Goal: Transaction & Acquisition: Purchase product/service

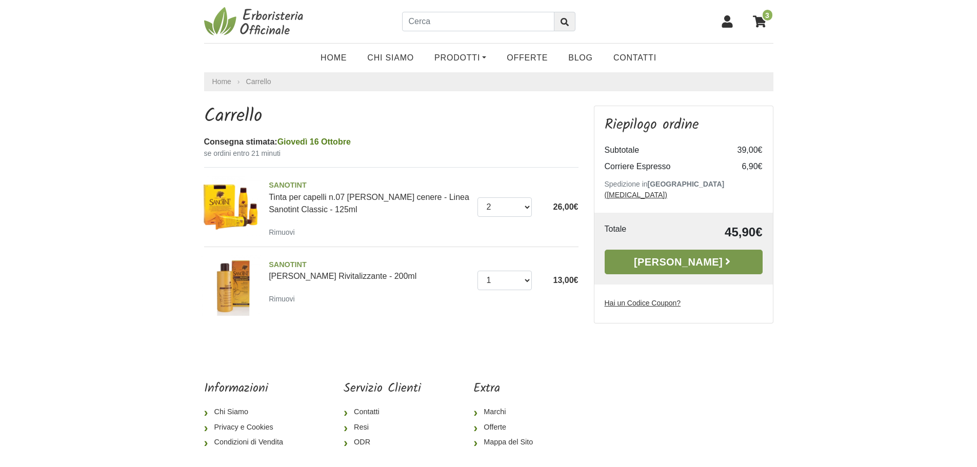
click at [687, 250] on link "Alla Cassa" at bounding box center [684, 262] width 158 height 25
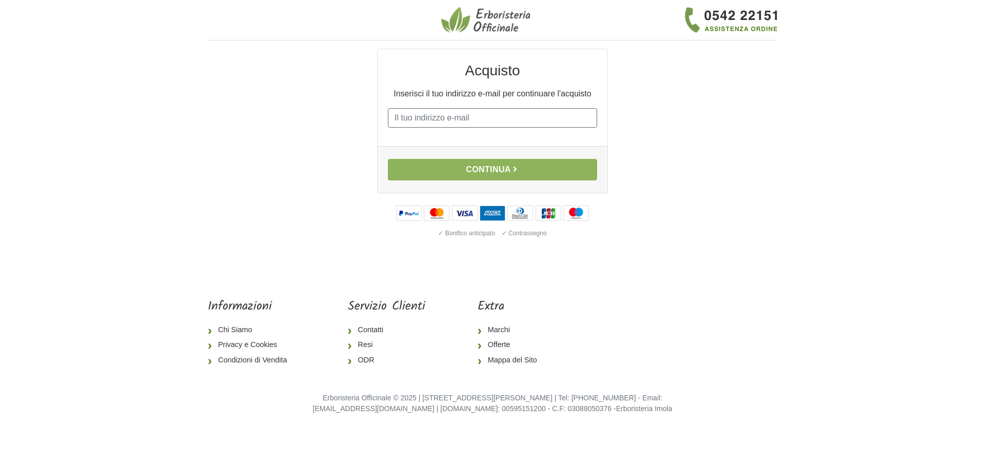
click at [408, 120] on input "E-mail" at bounding box center [492, 117] width 209 height 19
type input "m.a.palleschi@gmail.com"
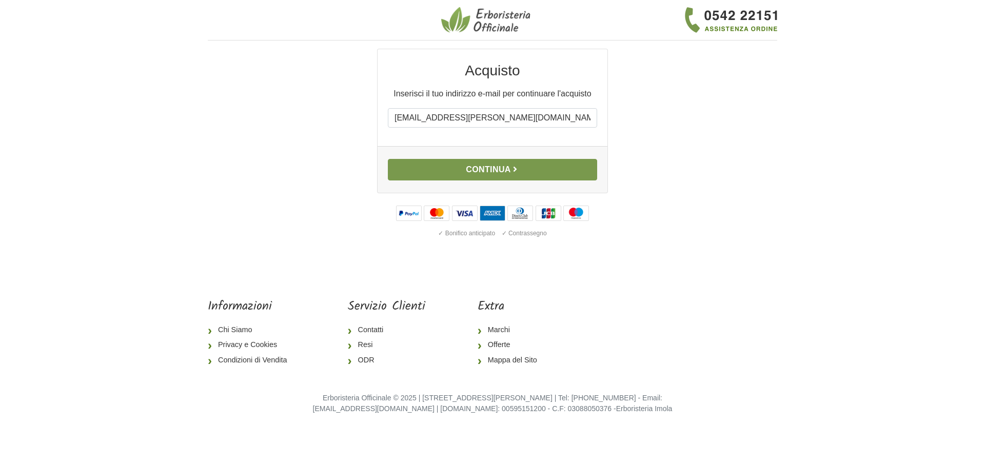
click at [486, 173] on button "Continua" at bounding box center [492, 170] width 209 height 22
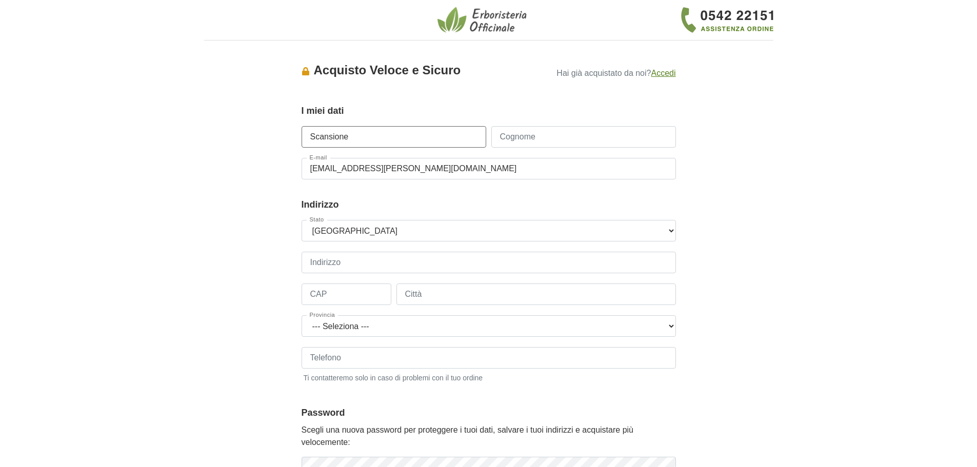
click at [382, 138] on input "Scansione" at bounding box center [394, 137] width 185 height 22
type input "Maria alessandra"
type input "Palleschi"
type input "+393497185425"
click at [357, 291] on input "CAP" at bounding box center [347, 295] width 90 height 22
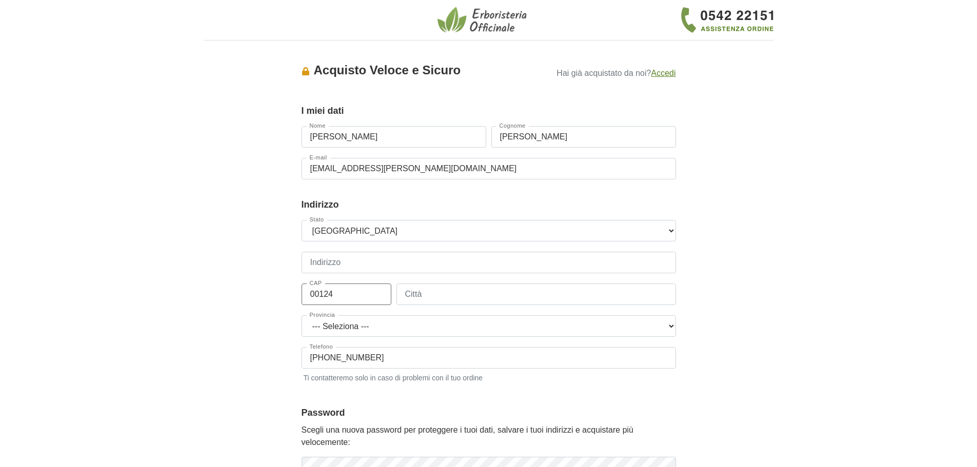
type input "00124"
click at [461, 291] on input "Città" at bounding box center [537, 295] width 280 height 22
type input "Rome"
type input "Via bedollo 297"
click at [818, 286] on body "1 I Miei Dati 2 Indirizzo 3 Spedizione 4 Pagamento 5 Verifica ordine Accesso × …" at bounding box center [488, 380] width 977 height 761
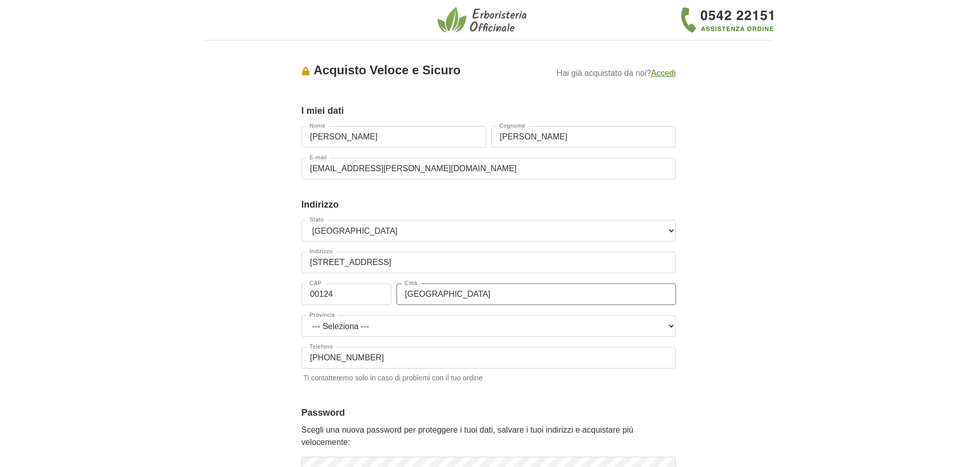
click at [430, 299] on input "Rome" at bounding box center [537, 295] width 280 height 22
type input "Roma"
select select "3924"
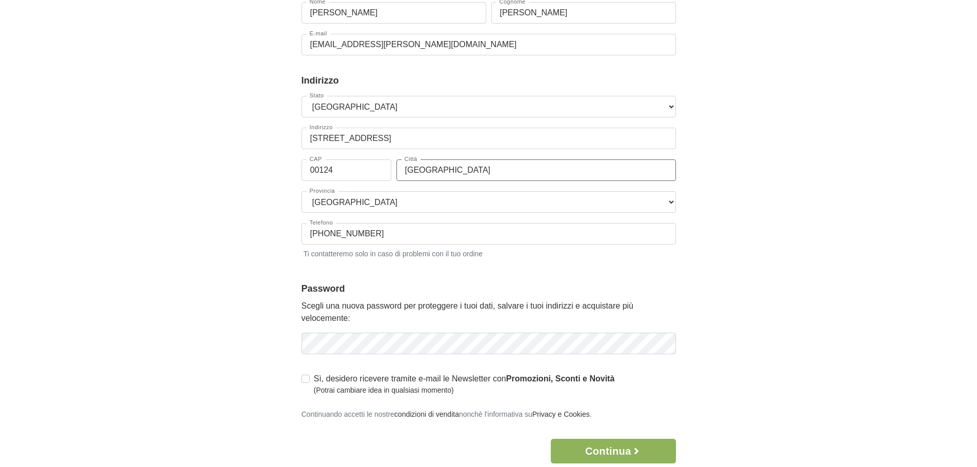
scroll to position [205, 0]
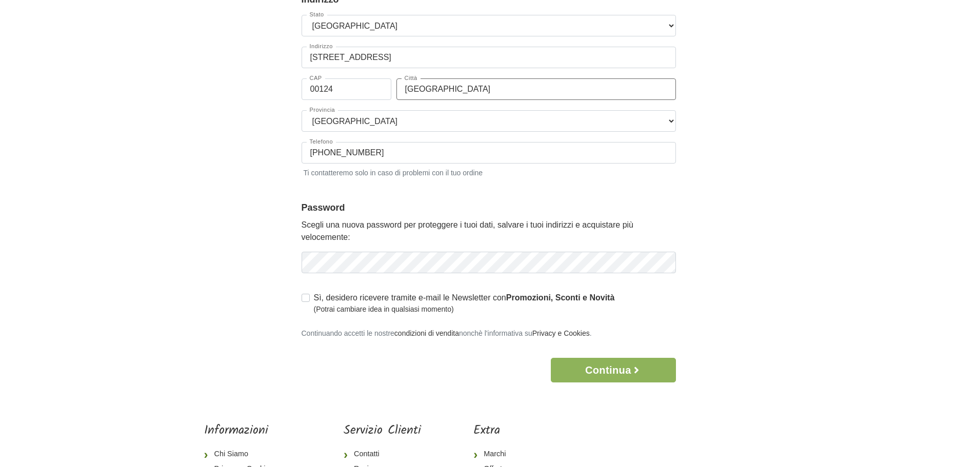
type input "Roma"
click at [314, 297] on label "Sì, desidero ricevere tramite e-mail le Newsletter con Promozioni, Sconti e Nov…" at bounding box center [464, 303] width 301 height 23
click at [305, 297] on input "Sì, desidero ricevere tramite e-mail le Newsletter con Promozioni, Sconti e Nov…" at bounding box center [306, 297] width 8 height 10
checkbox input "true"
click at [608, 371] on button "Continua" at bounding box center [613, 370] width 125 height 25
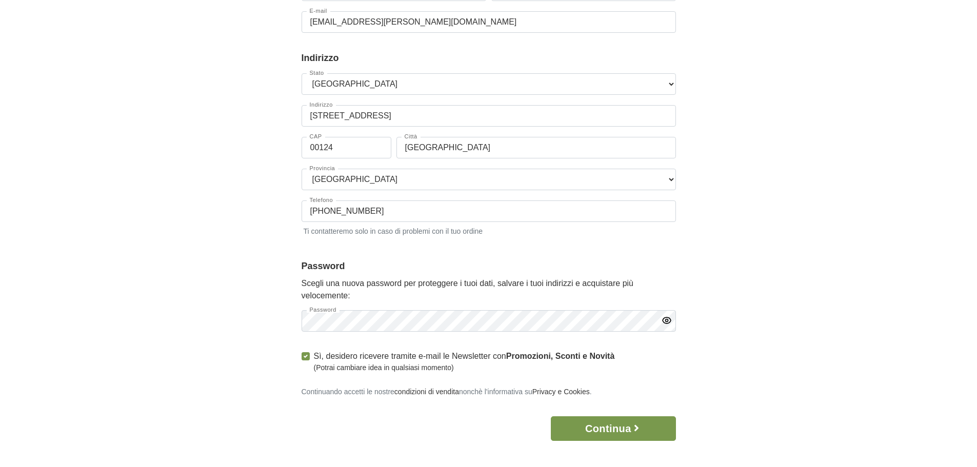
scroll to position [0, 0]
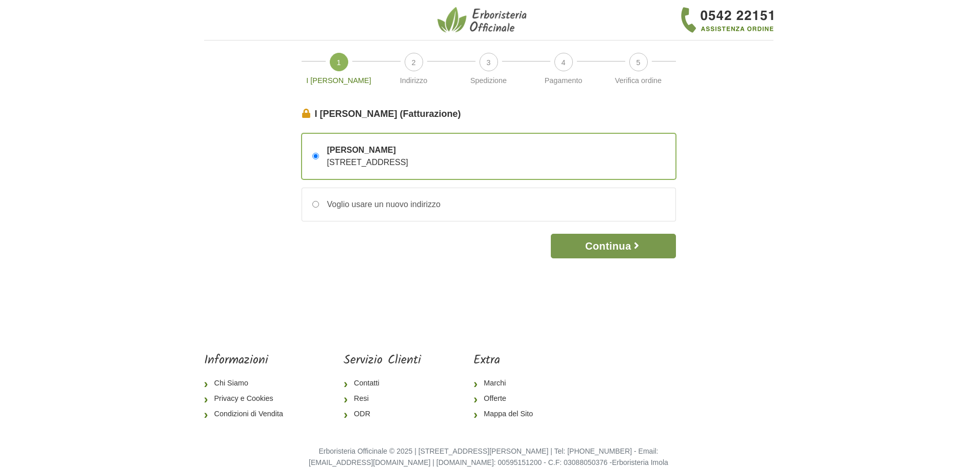
click at [615, 246] on button "Continua" at bounding box center [613, 246] width 125 height 25
click at [628, 246] on button "Continua" at bounding box center [613, 246] width 125 height 25
click at [496, 22] on img at bounding box center [484, 20] width 92 height 28
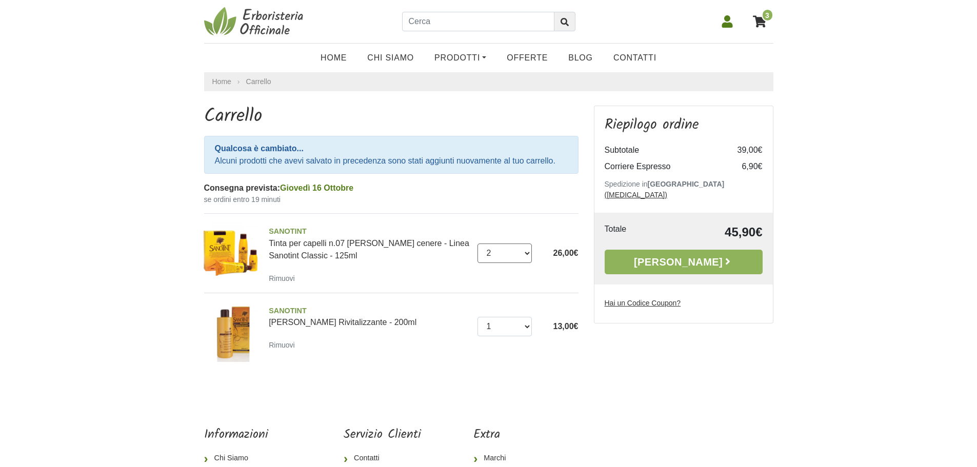
click at [527, 253] on select "0 ([GEOGRAPHIC_DATA]) 1 2 3 4" at bounding box center [505, 253] width 54 height 19
select select "3"
click at [478, 244] on select "0 (Rimuovi) 1 2 3 4" at bounding box center [505, 253] width 54 height 19
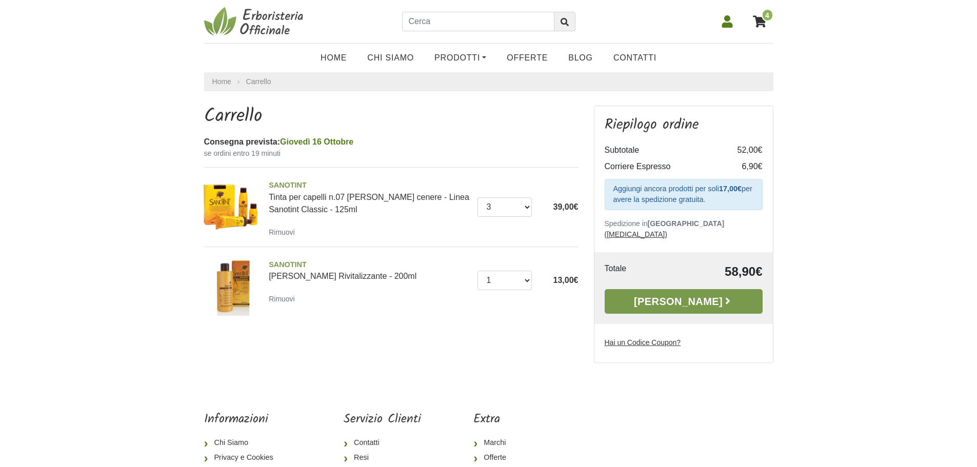
click at [660, 300] on link "Alla Cassa" at bounding box center [684, 301] width 158 height 25
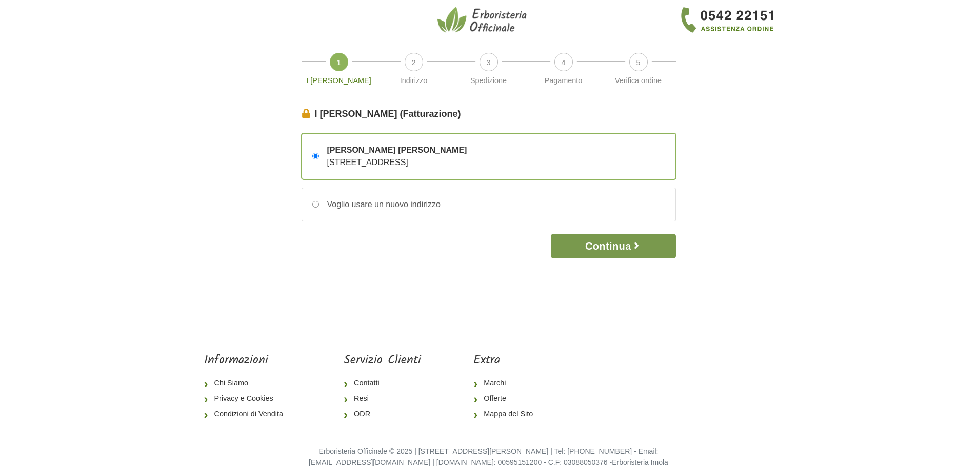
click at [615, 249] on button "Continua" at bounding box center [613, 246] width 125 height 25
